Goal: Task Accomplishment & Management: Complete application form

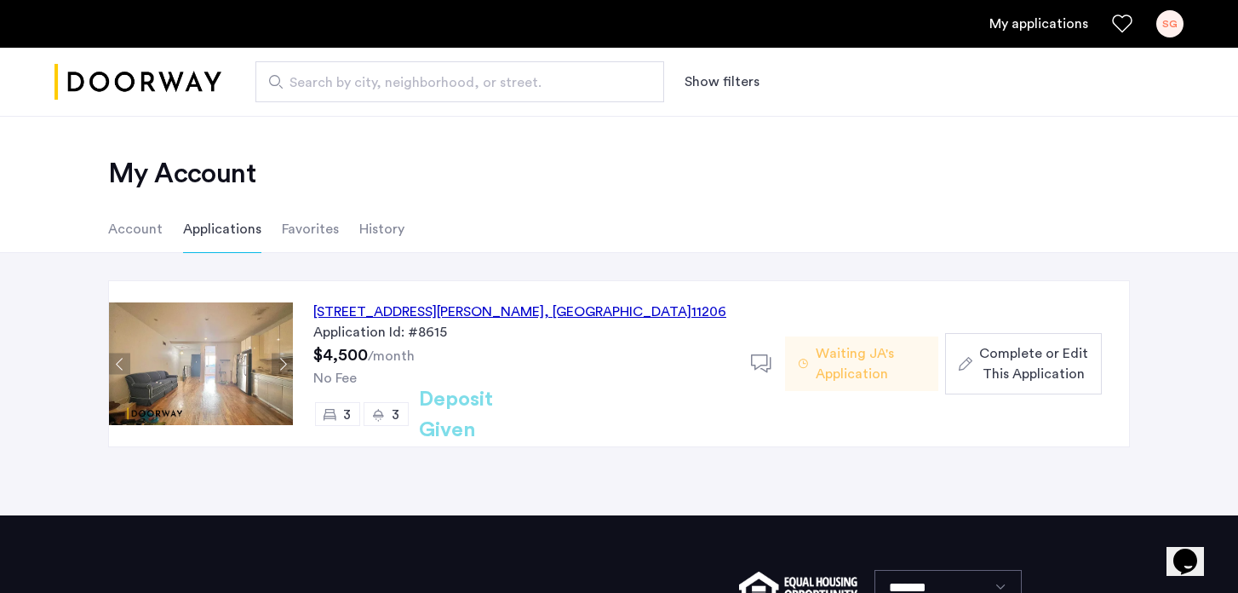
click at [1035, 382] on span "Complete or Edit This Application" at bounding box center [1033, 363] width 109 height 41
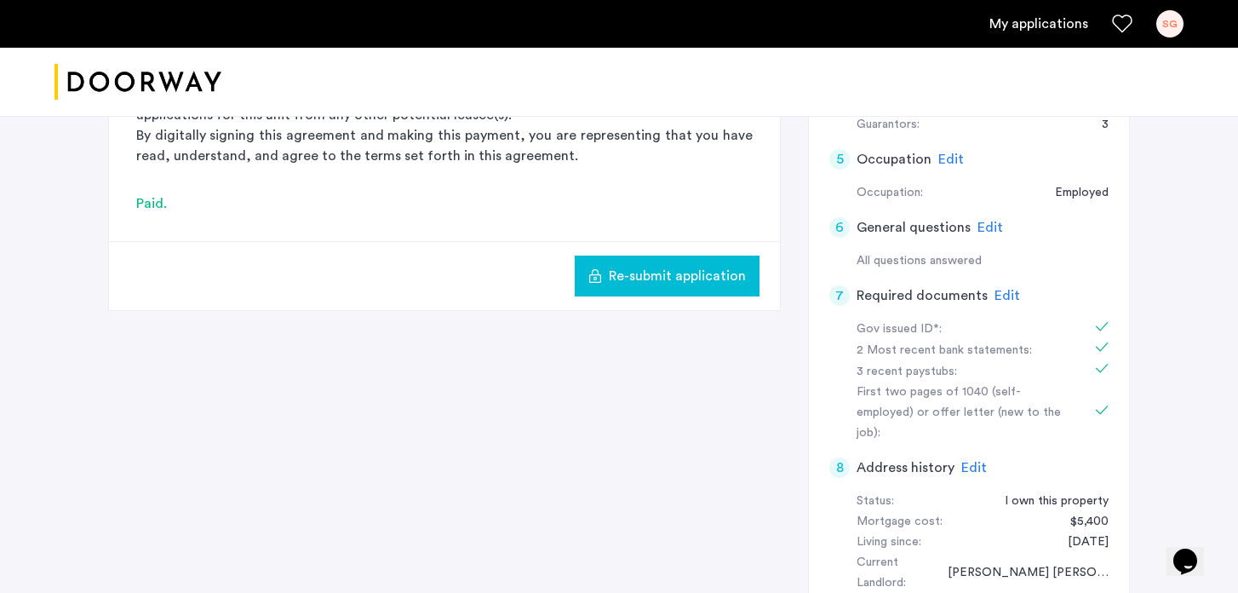
scroll to position [571, 0]
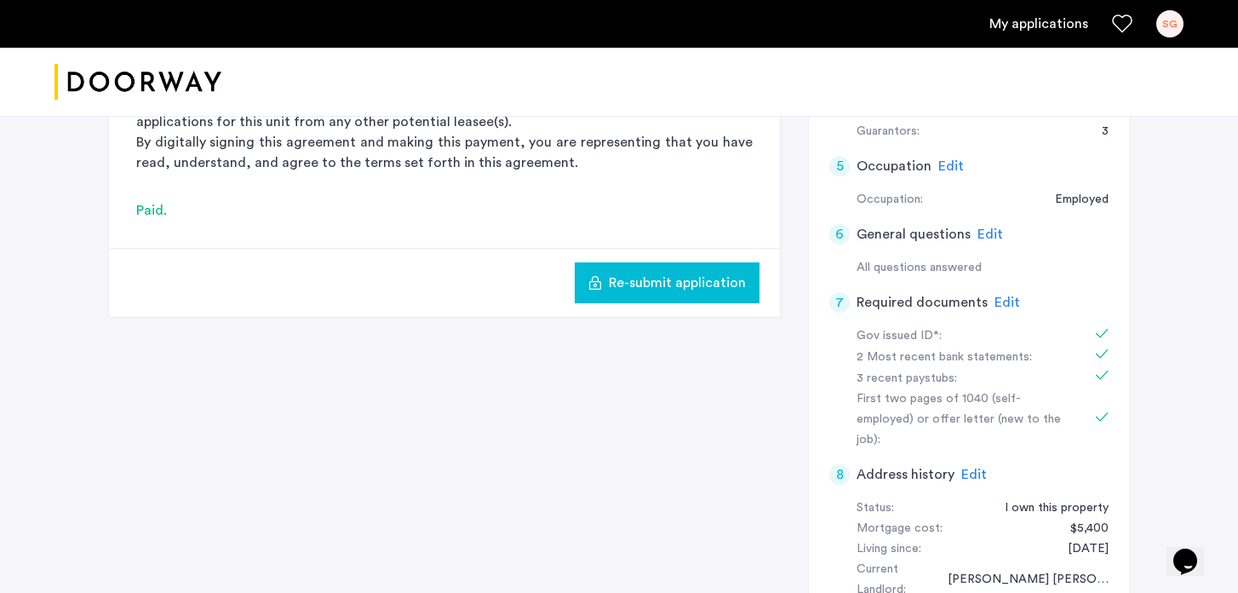
click at [1005, 300] on span "Edit" at bounding box center [1008, 302] width 26 height 14
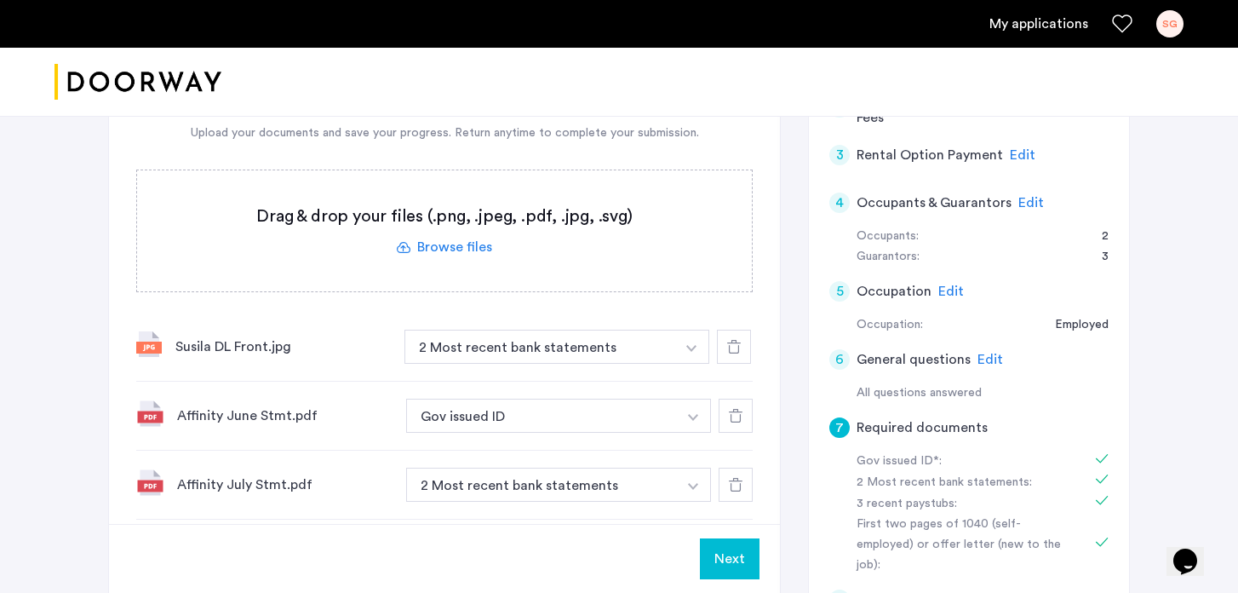
scroll to position [438, 0]
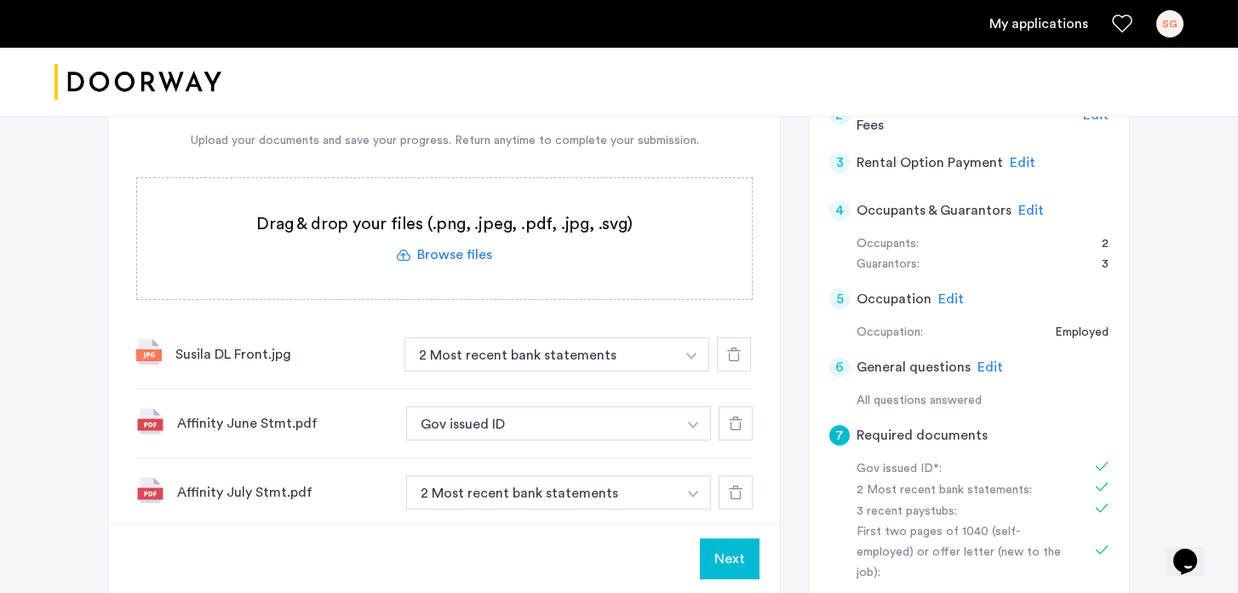
click at [697, 359] on img "button" at bounding box center [691, 356] width 10 height 7
click at [691, 359] on img "button" at bounding box center [691, 356] width 10 height 7
click at [50, 415] on div "[STREET_ADDRESS][PERSON_NAME] | Application Id: #8615 $4500 /month Agent Select…" at bounding box center [619, 306] width 1238 height 1256
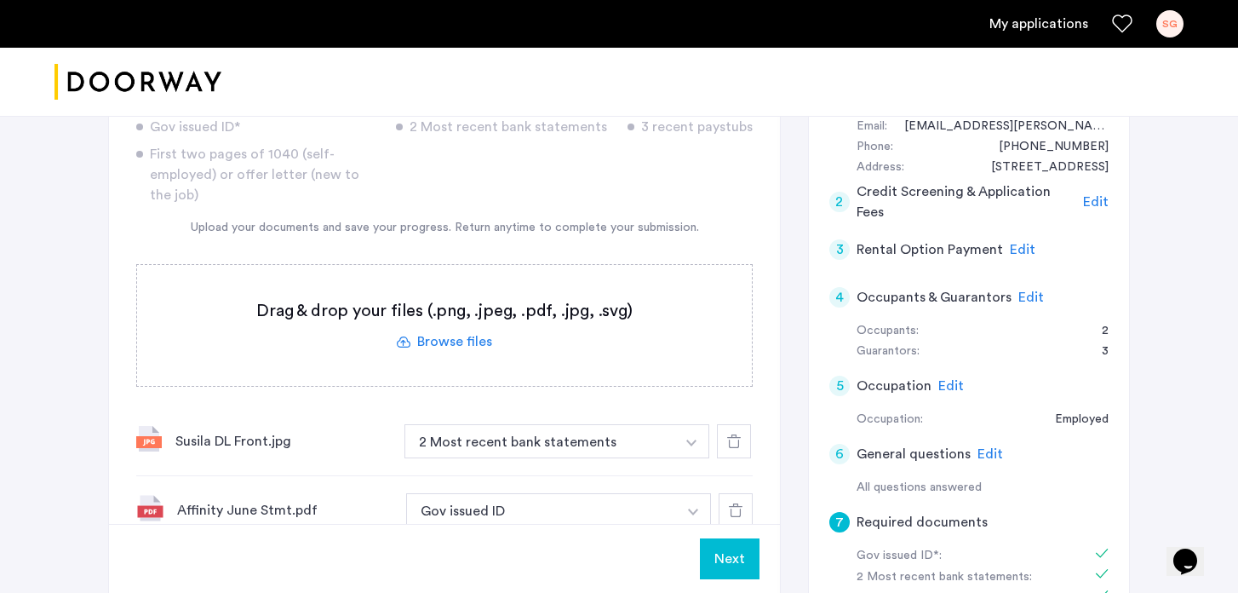
scroll to position [307, 0]
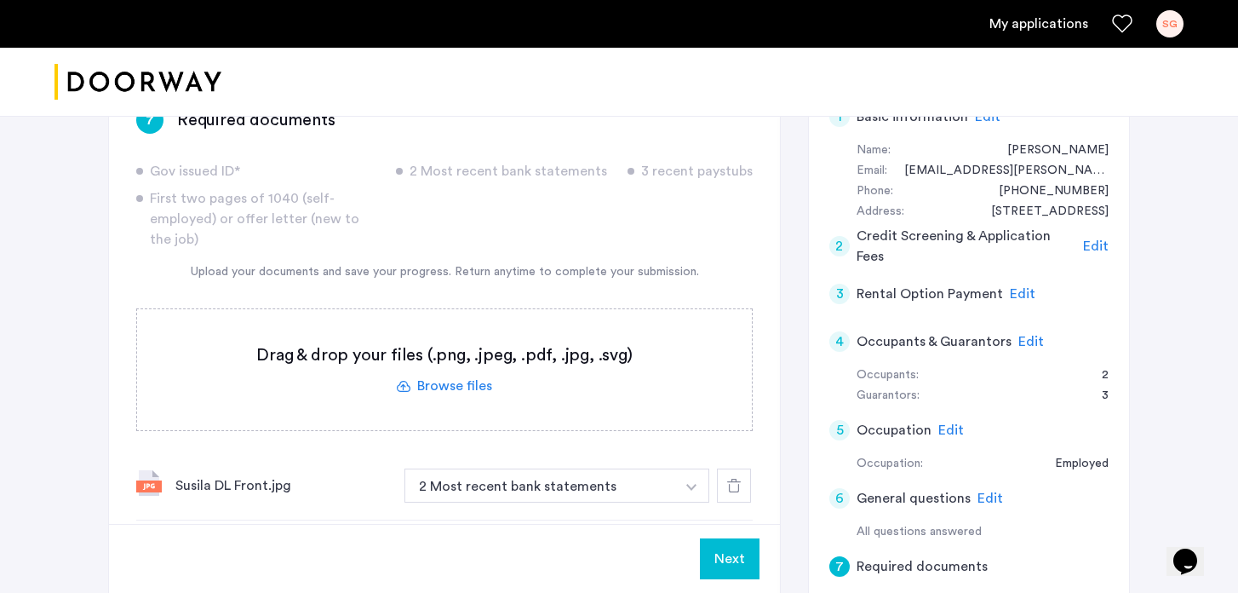
click at [443, 382] on label at bounding box center [444, 369] width 615 height 121
click at [0, 0] on input "file" at bounding box center [0, 0] width 0 height 0
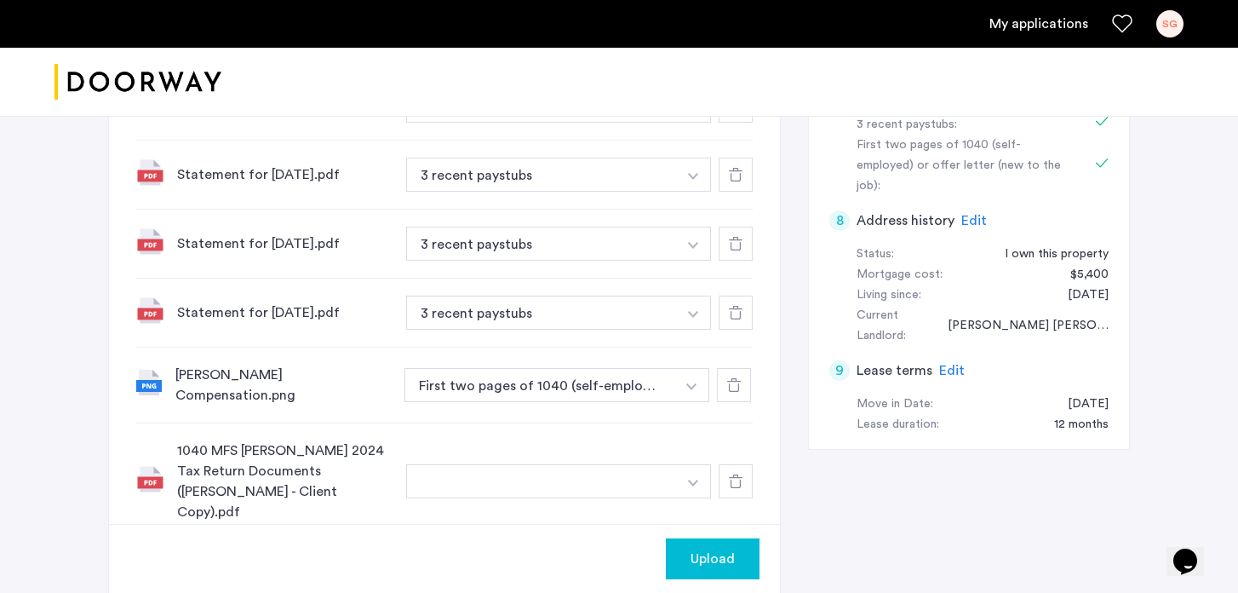
scroll to position [836, 0]
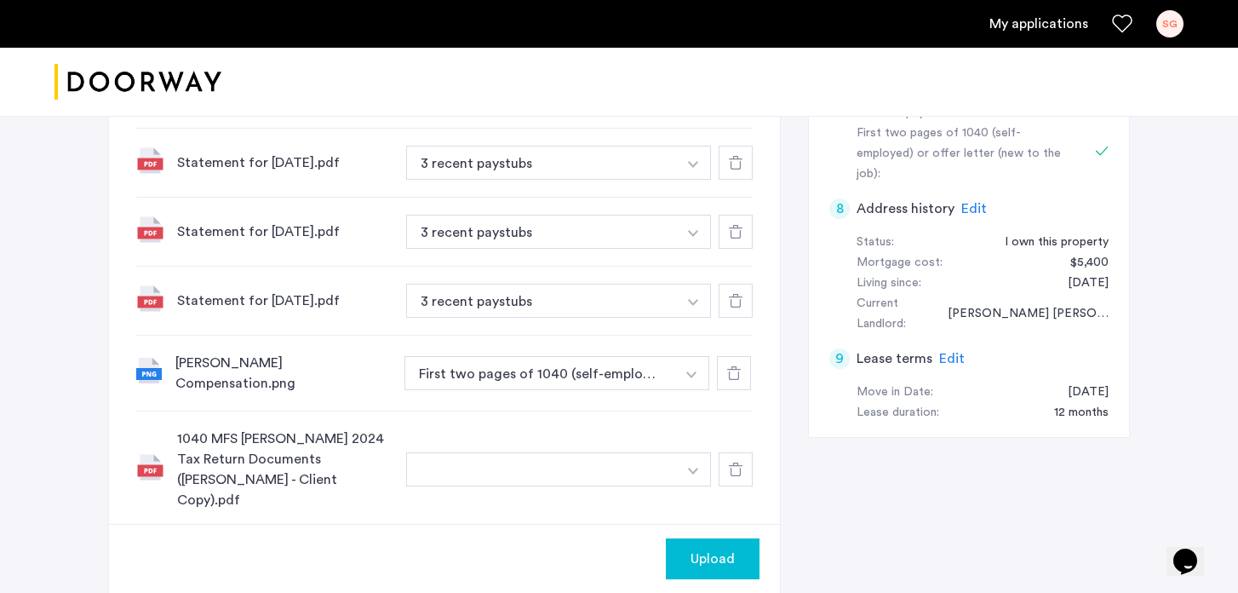
click at [502, 457] on button "button" at bounding box center [541, 469] width 271 height 34
click at [491, 458] on button "button" at bounding box center [541, 469] width 271 height 34
click at [472, 489] on input at bounding box center [559, 504] width 304 height 30
type input "*"
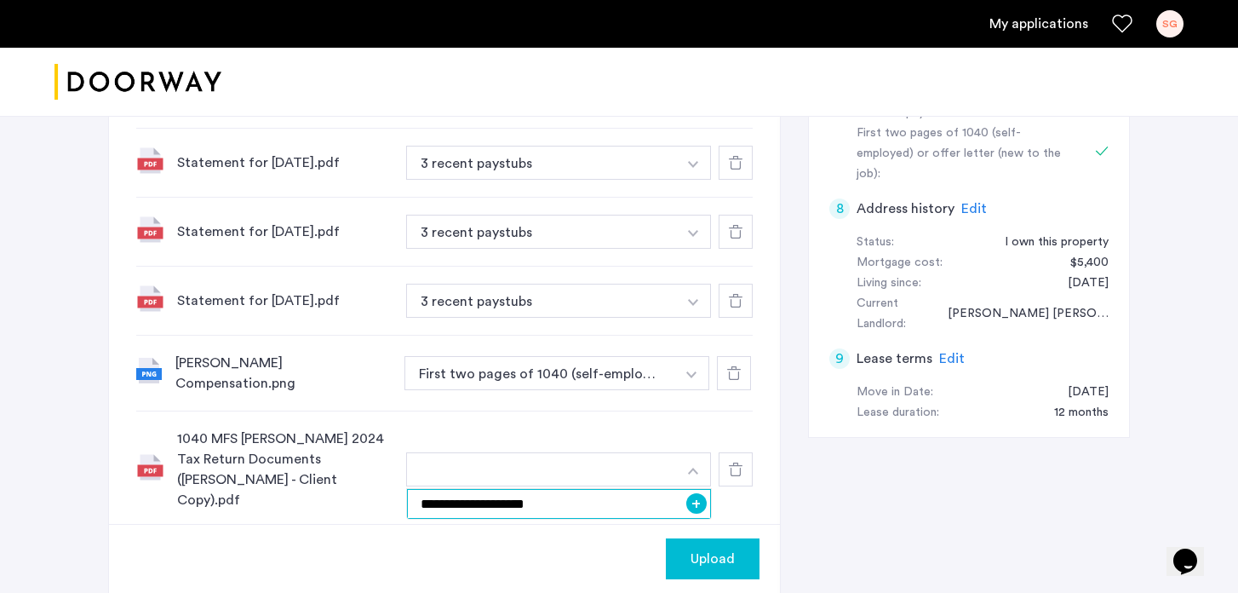
type input "**********"
click at [697, 566] on span "Upload" at bounding box center [713, 558] width 44 height 20
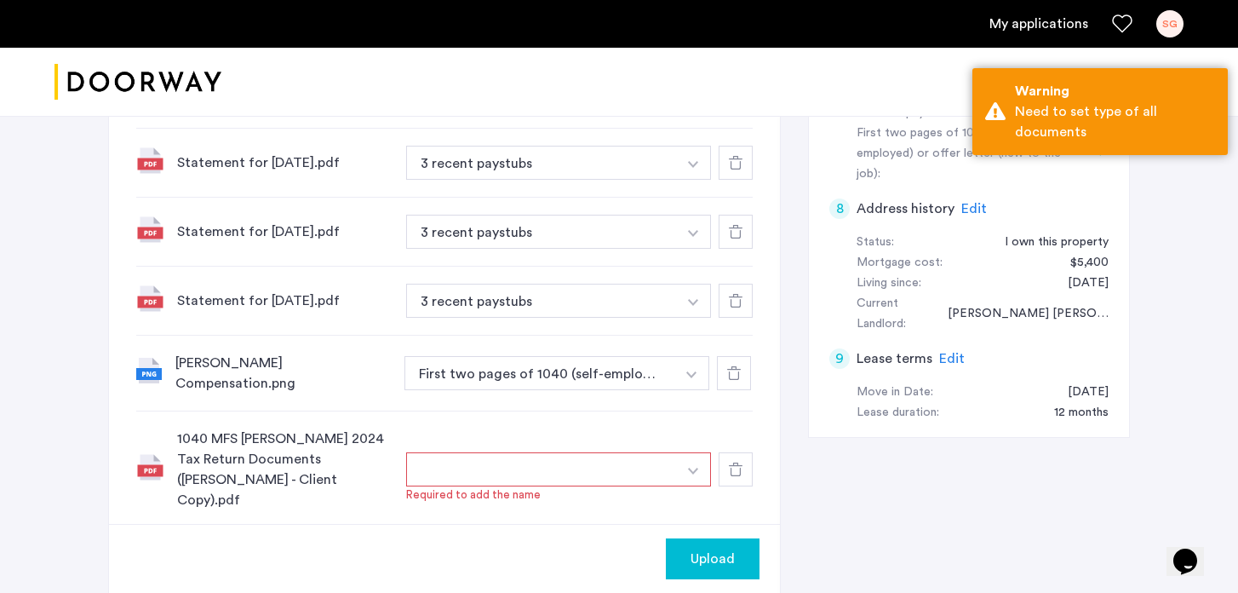
click at [639, 452] on button "button" at bounding box center [541, 469] width 271 height 34
click at [697, 468] on img "button" at bounding box center [693, 471] width 10 height 7
click at [439, 496] on input "**********" at bounding box center [559, 504] width 304 height 30
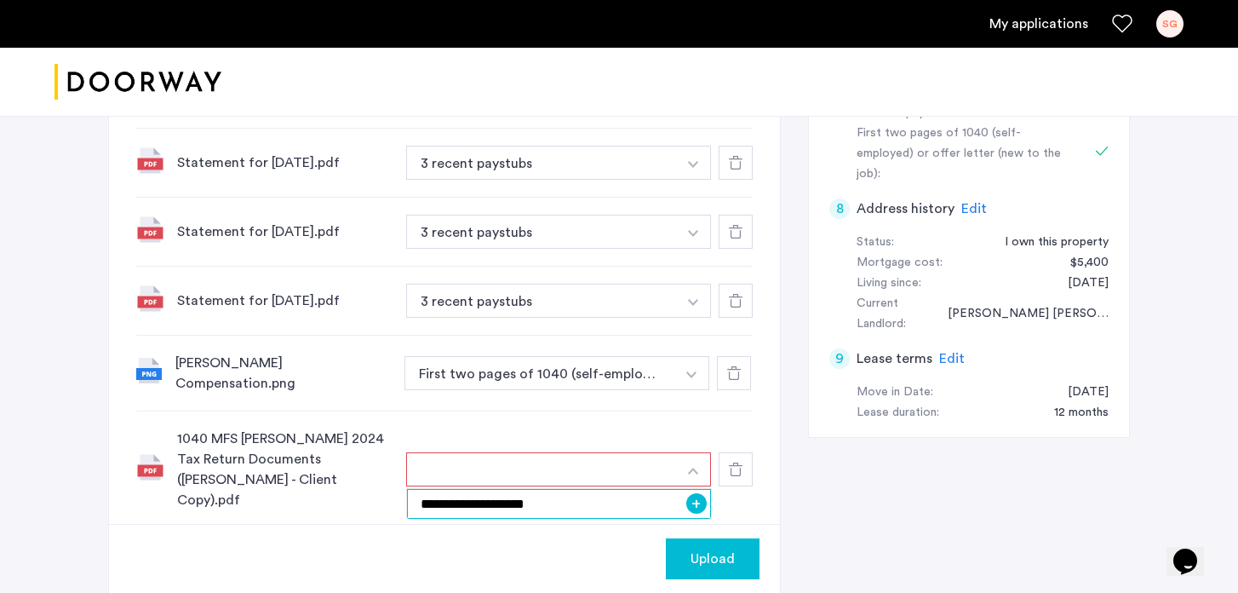
click at [525, 501] on input "**********" at bounding box center [559, 504] width 304 height 30
click at [699, 498] on button "+" at bounding box center [696, 503] width 20 height 20
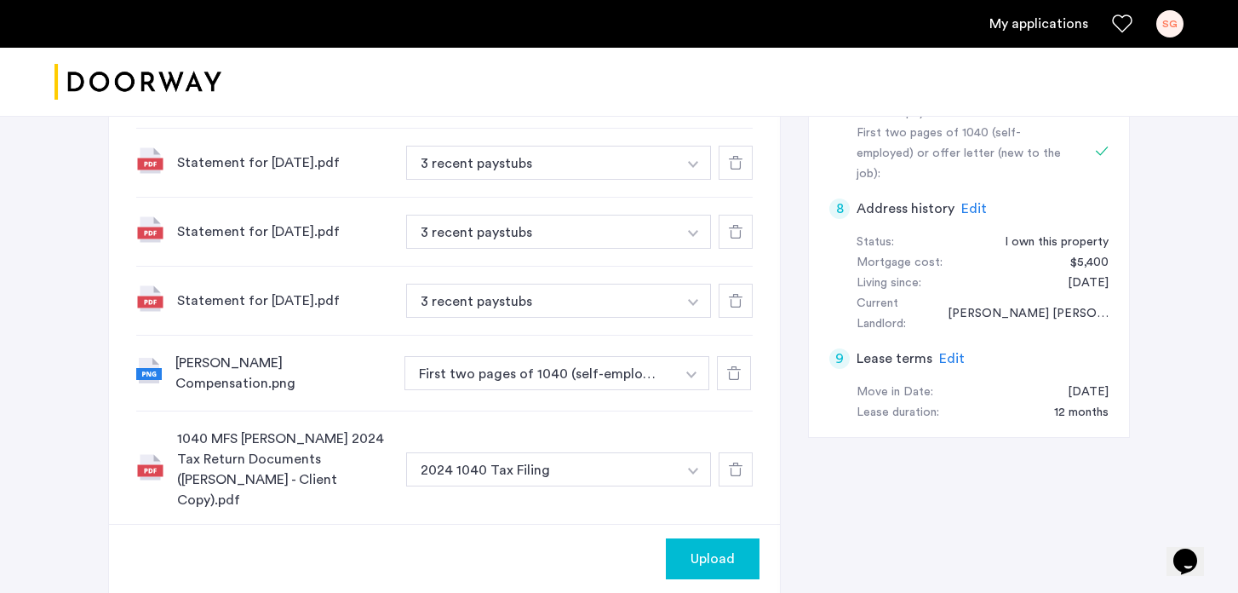
click at [704, 561] on span "Upload" at bounding box center [713, 558] width 44 height 20
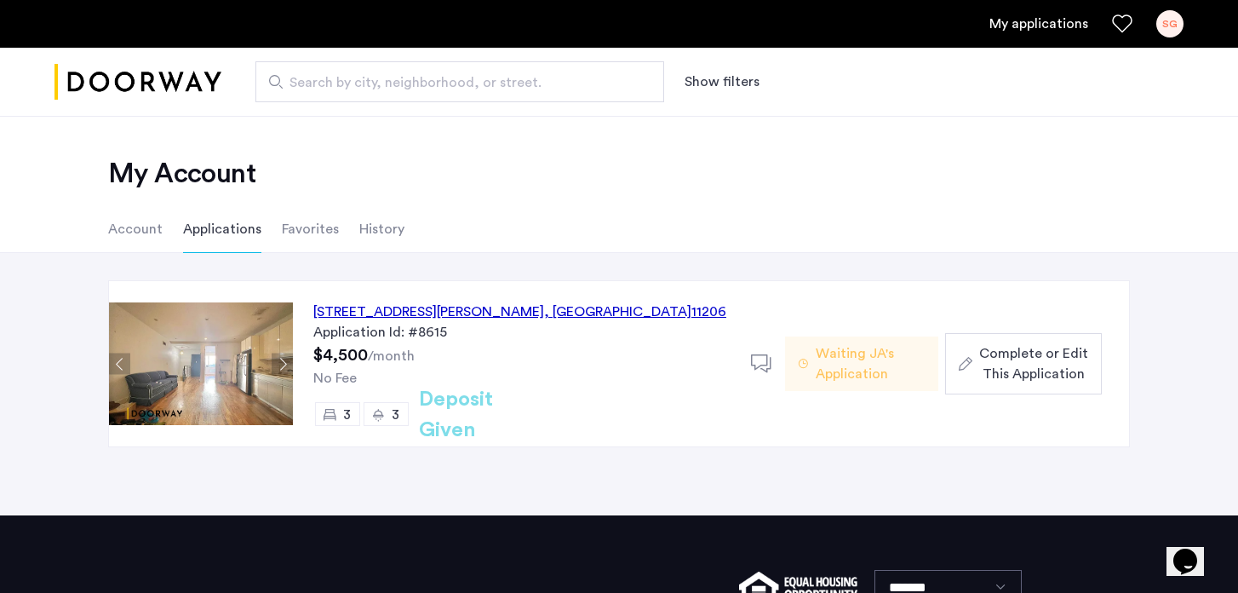
click at [1023, 353] on span "Complete or Edit This Application" at bounding box center [1033, 363] width 109 height 41
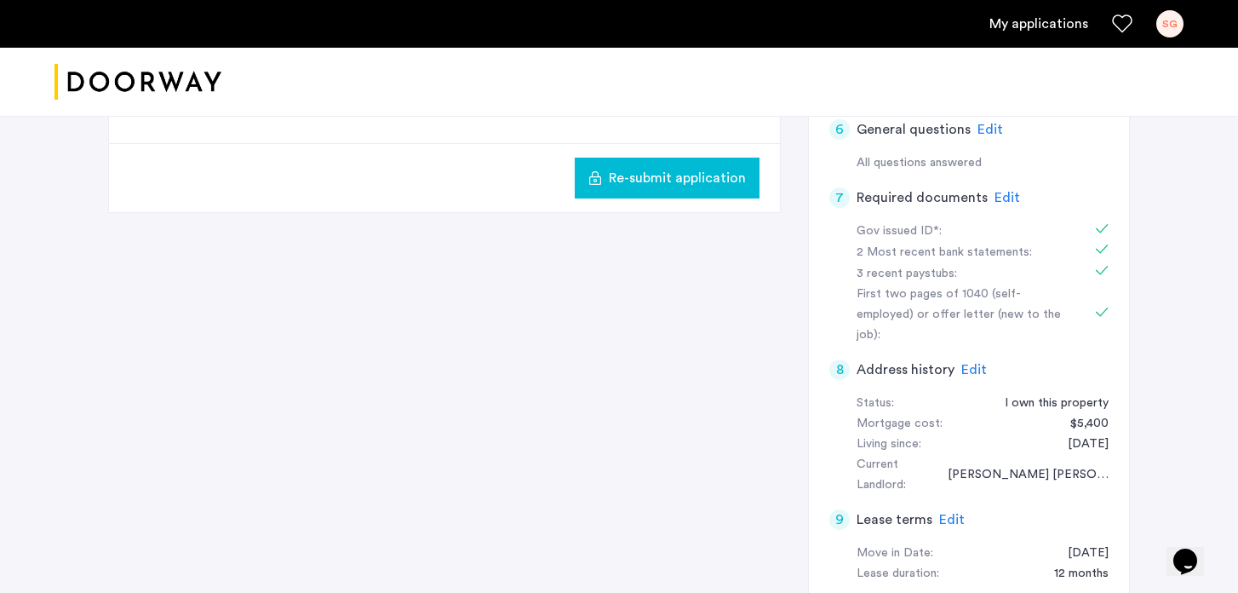
scroll to position [680, 0]
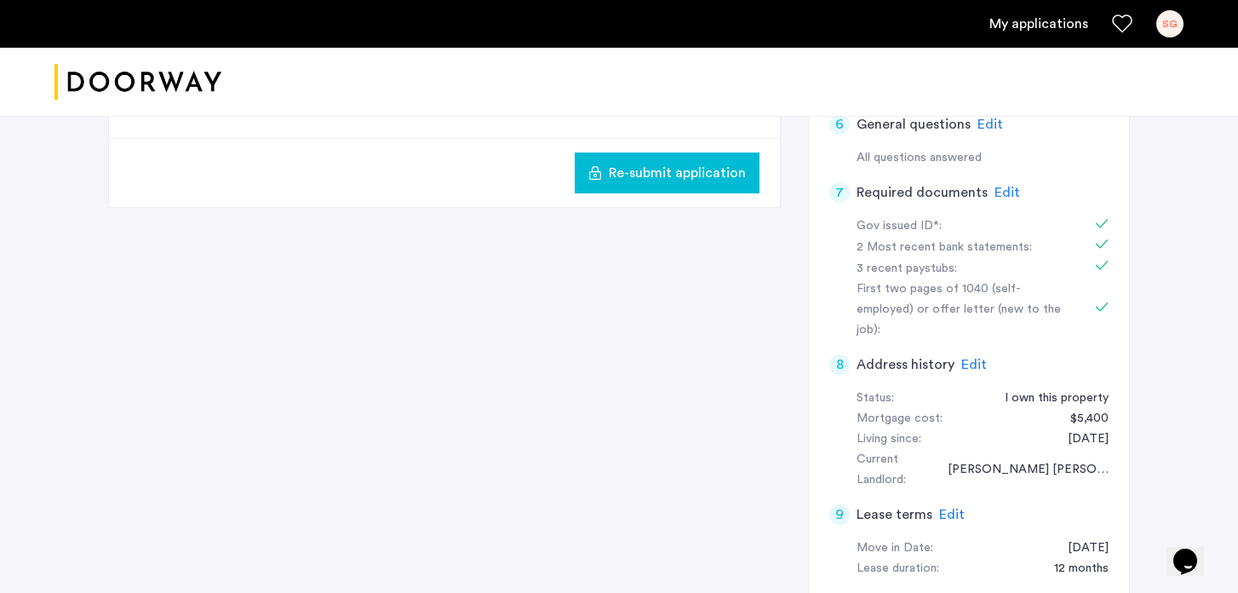
click at [1001, 190] on span "Edit" at bounding box center [1008, 193] width 26 height 14
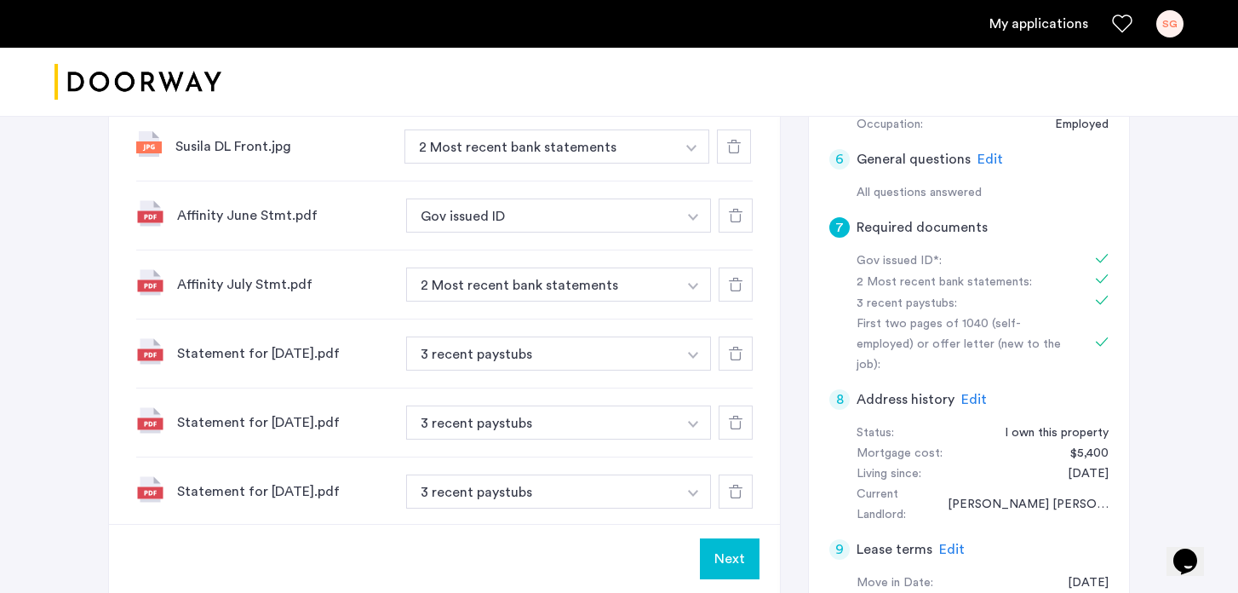
scroll to position [647, 0]
click at [693, 145] on img "button" at bounding box center [691, 146] width 10 height 7
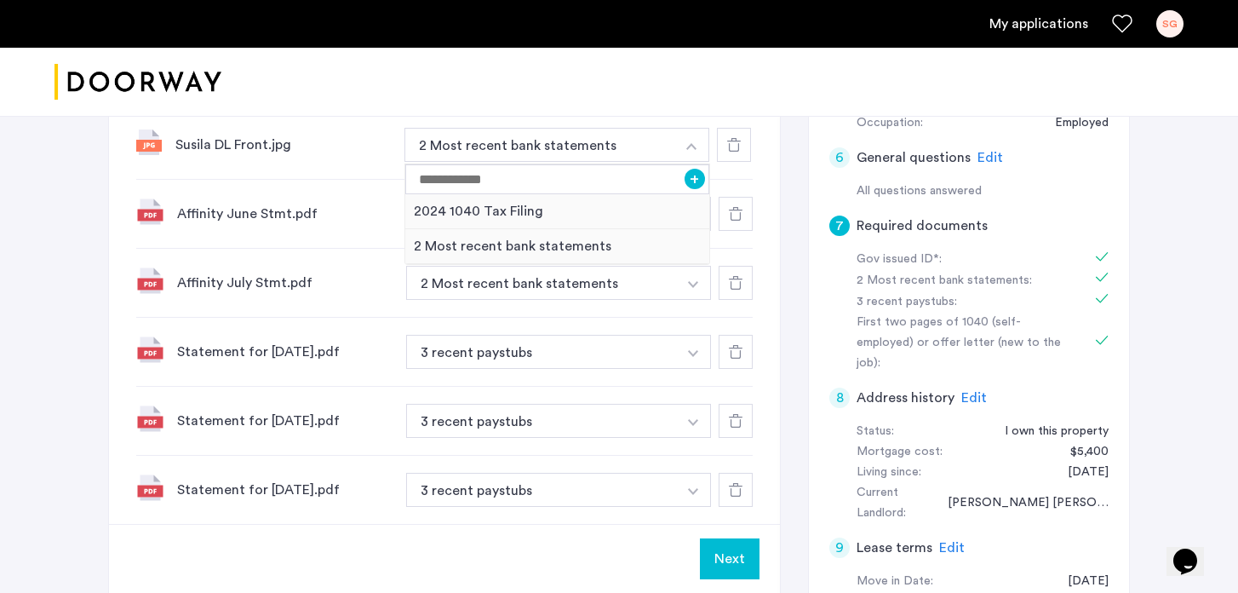
click at [37, 307] on div "[STREET_ADDRESS][PERSON_NAME] | Application Id: #8615 $4500 /month Agent Select…" at bounding box center [619, 155] width 1238 height 1373
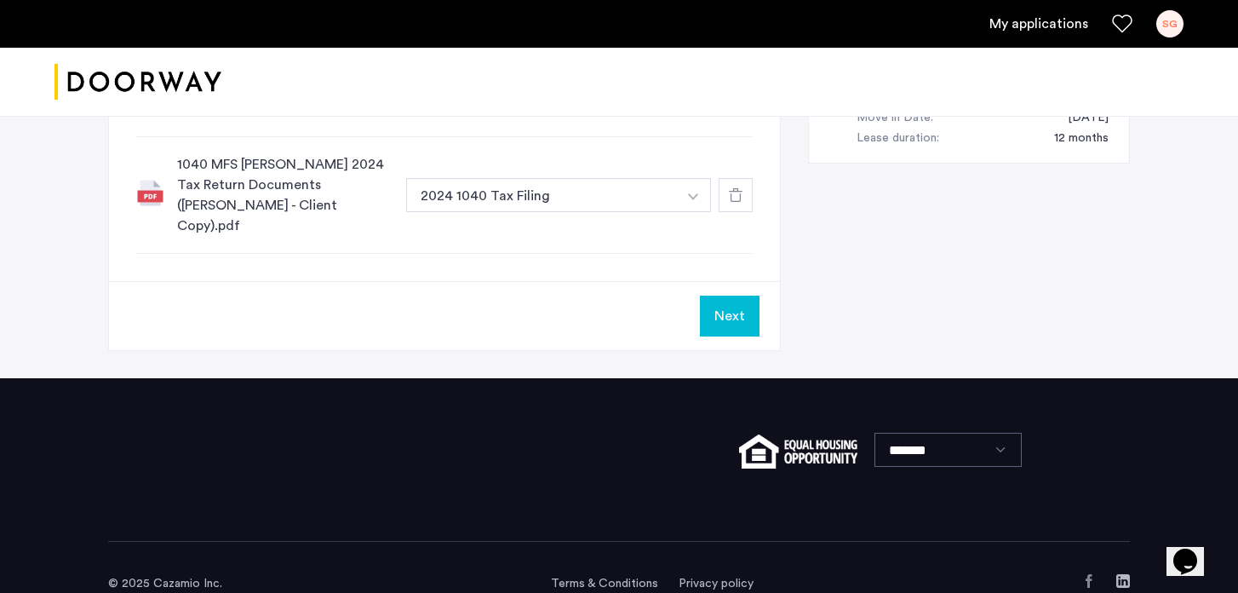
scroll to position [1123, 0]
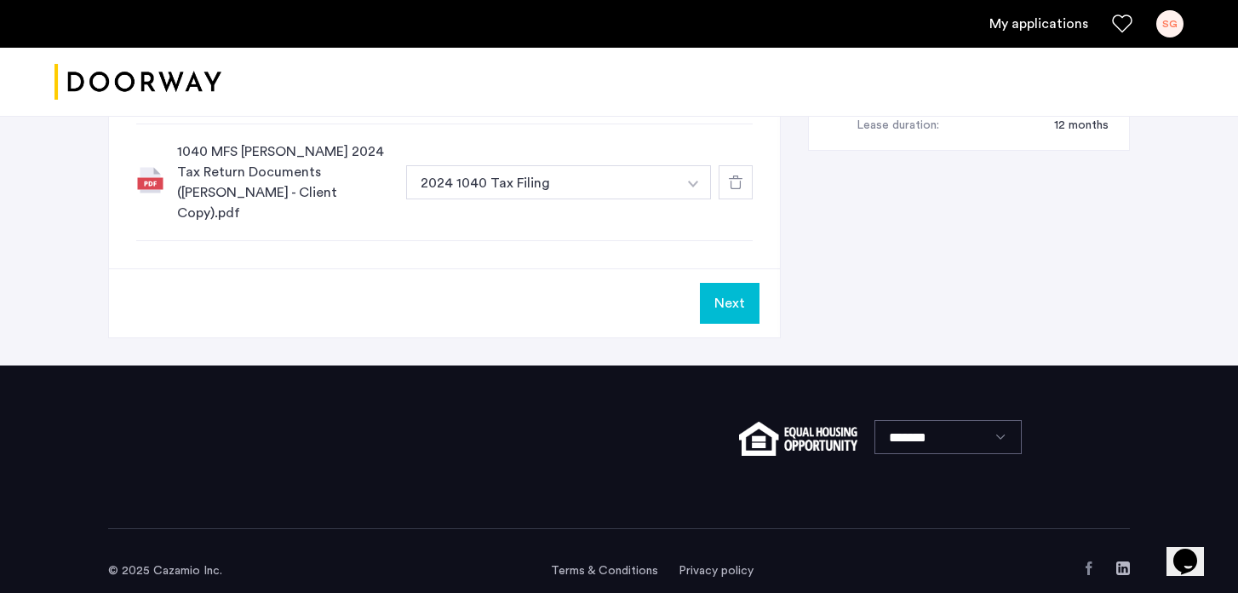
click at [723, 286] on button "Next" at bounding box center [730, 303] width 60 height 41
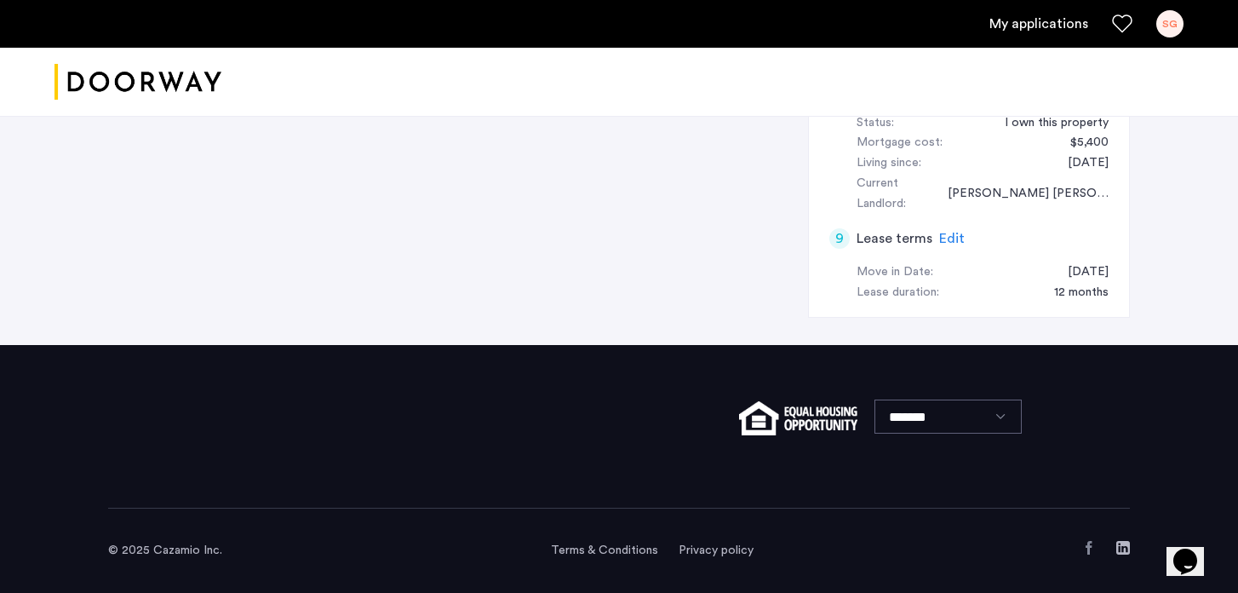
scroll to position [0, 0]
